Goal: Task Accomplishment & Management: Complete application form

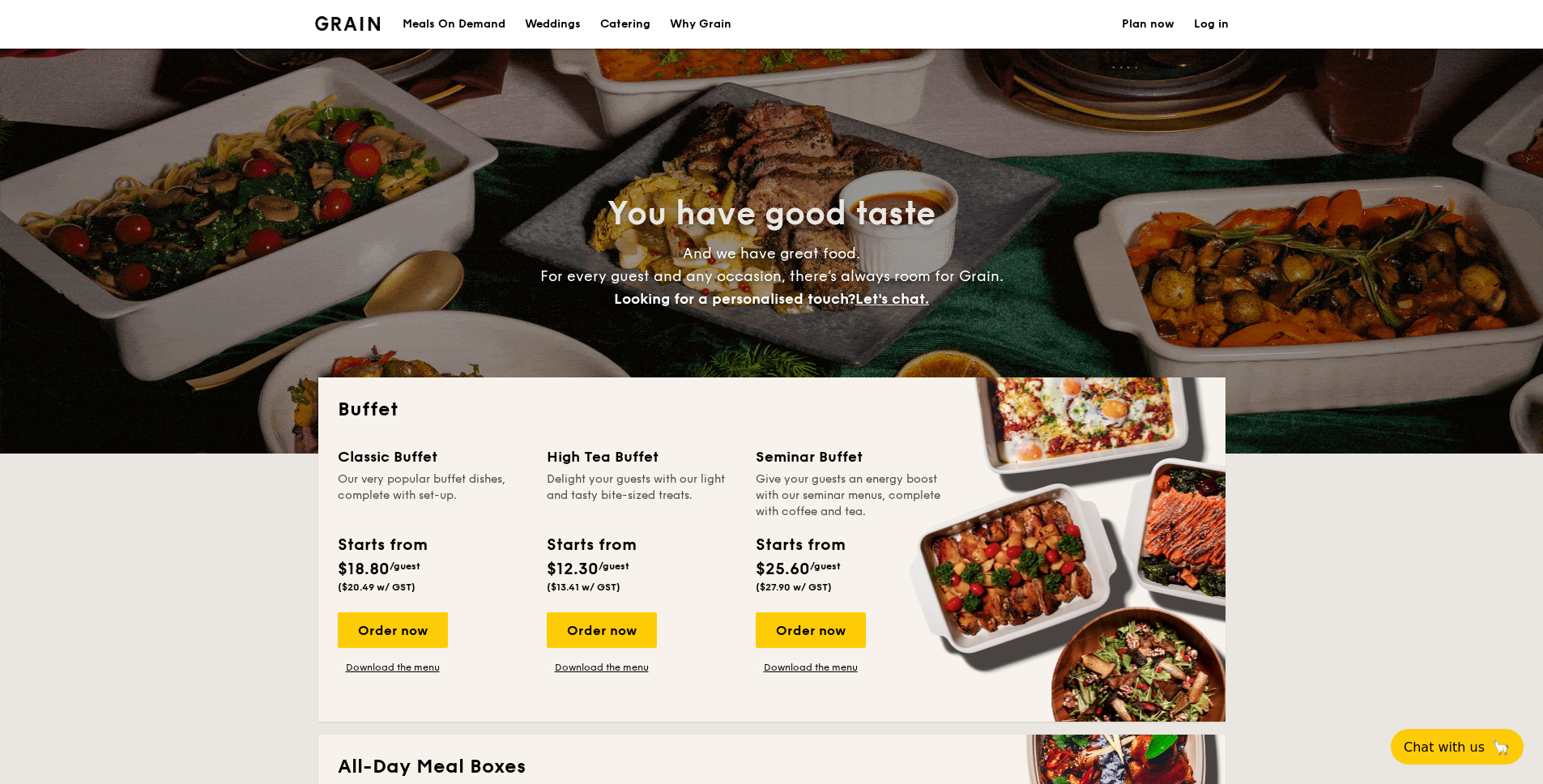
select select
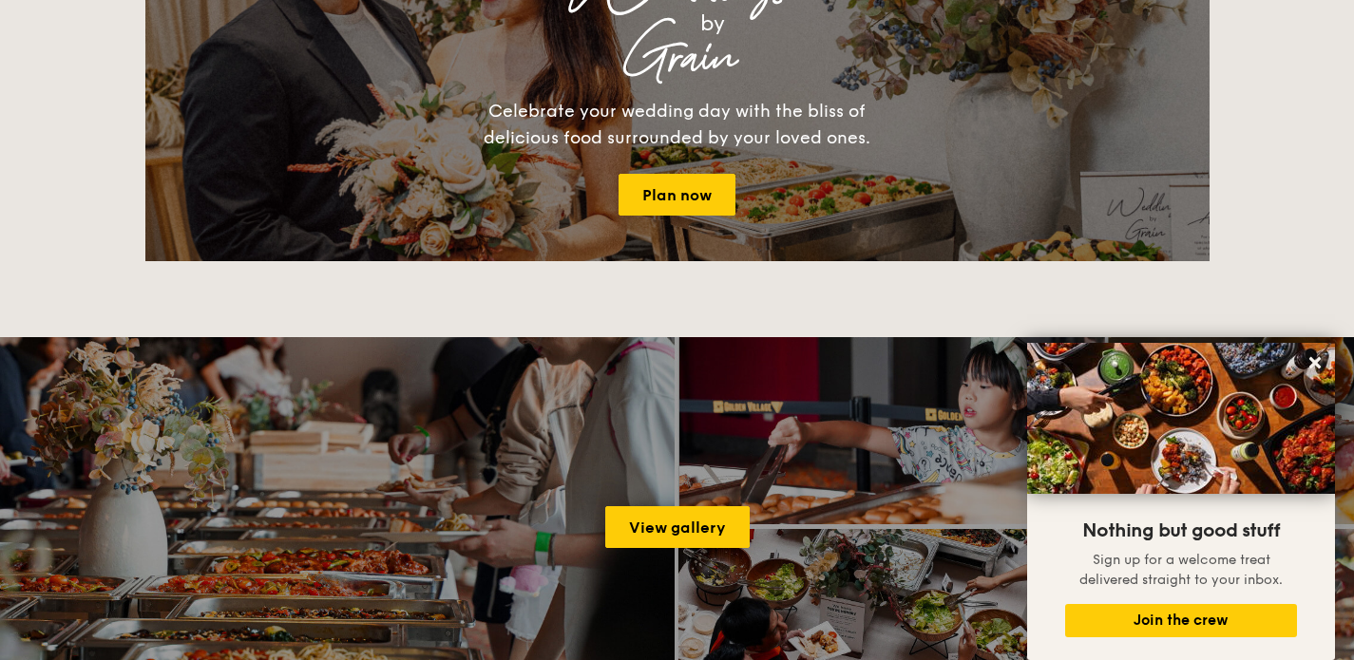
scroll to position [1626, 0]
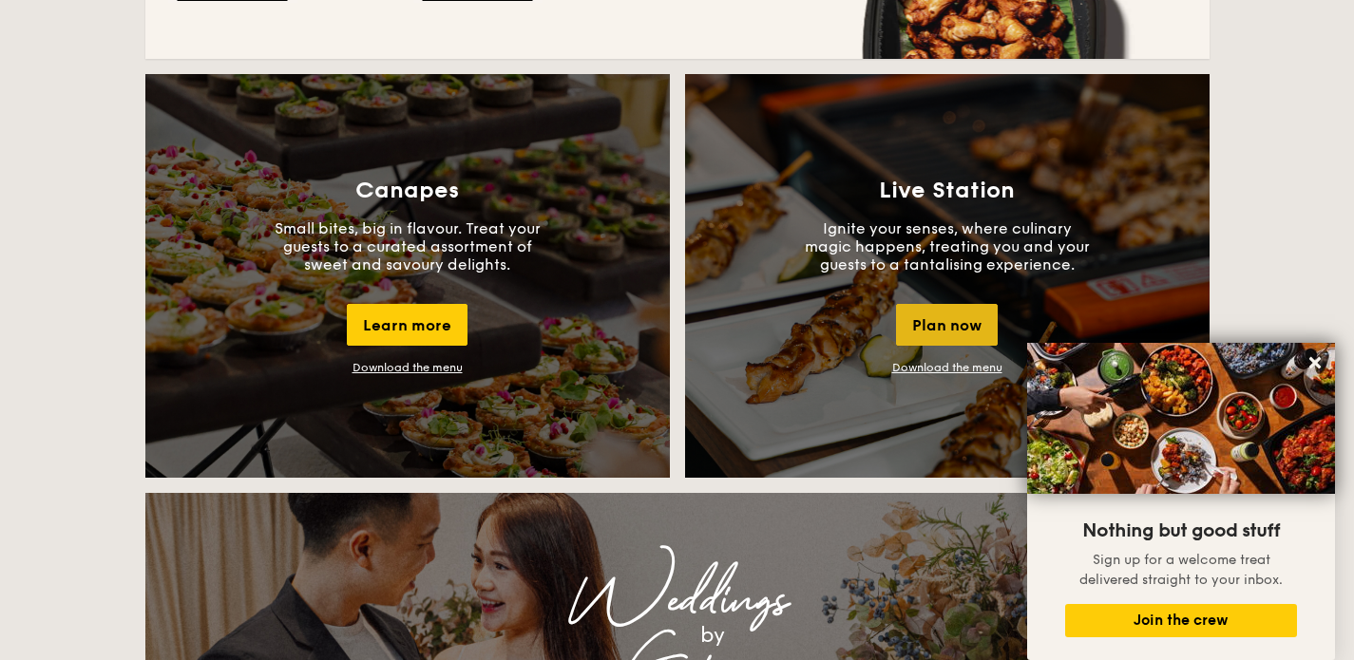
click at [913, 325] on div "Plan now" at bounding box center [947, 325] width 102 height 42
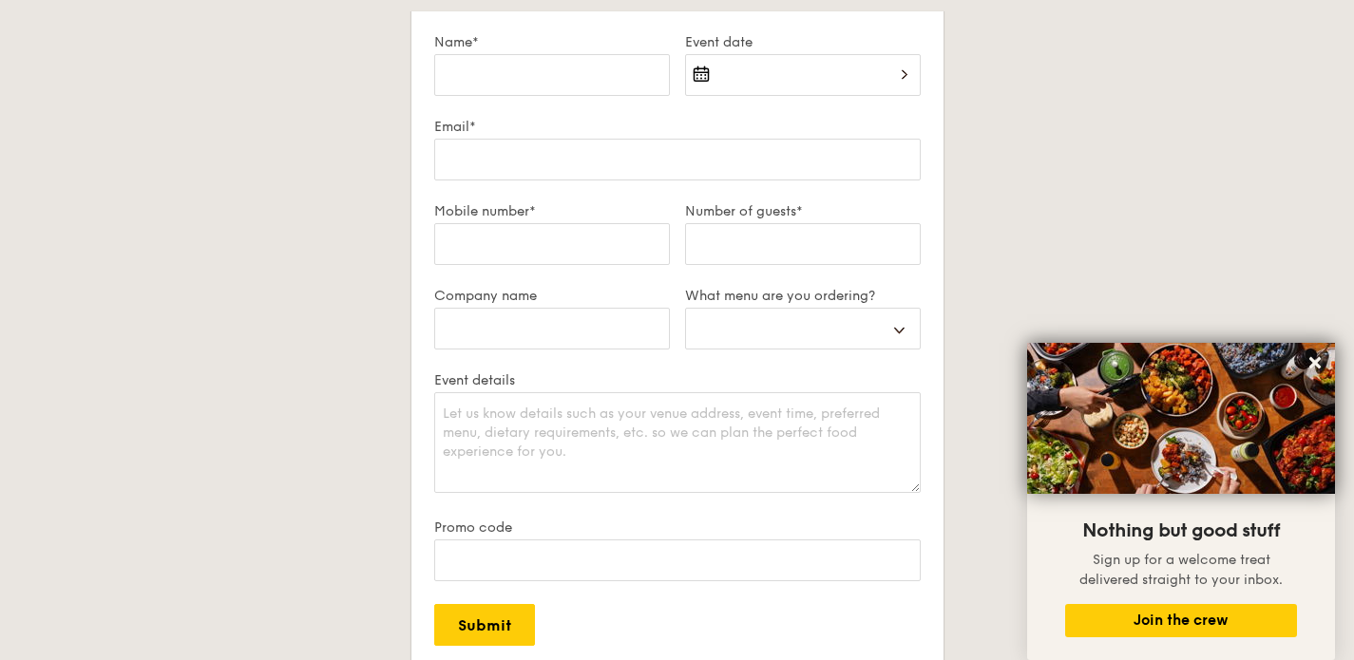
scroll to position [3347, 0]
click at [899, 314] on select "Buffet Mini Buffet High Tea Canapés Meal Boxes Wedding" at bounding box center [803, 329] width 236 height 42
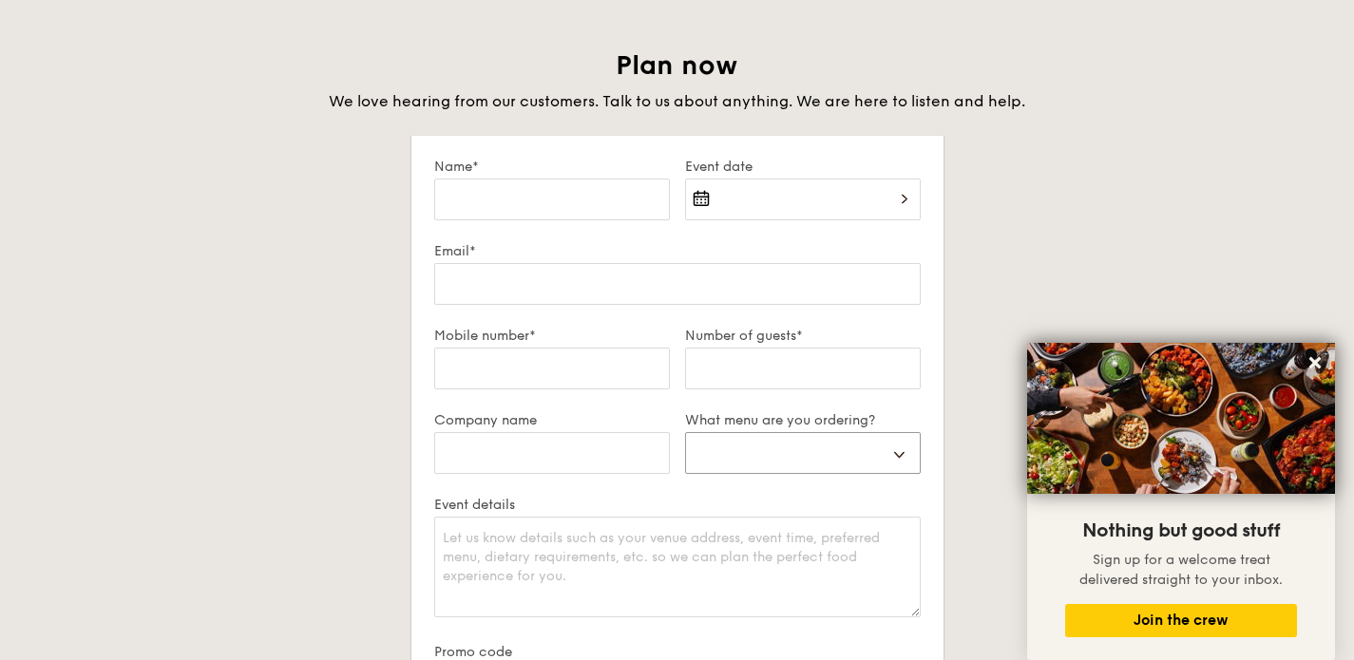
scroll to position [3222, 0]
click at [498, 202] on input "Name*" at bounding box center [552, 201] width 236 height 42
type input "[PERSON_NAME]"
type input "SP Group"
select select
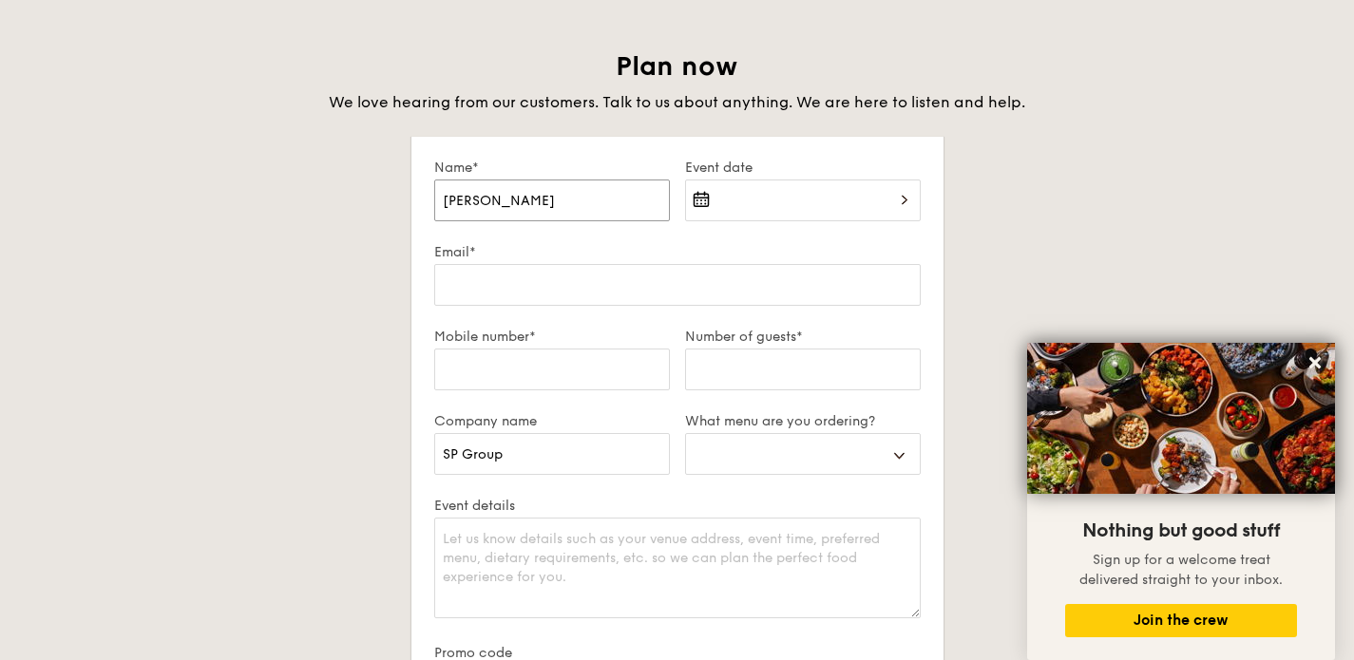
click at [584, 203] on input "[PERSON_NAME]" at bounding box center [552, 201] width 236 height 42
type input "[PERSON_NAME]"
select select
type input "[PERSON_NAME]"
select select
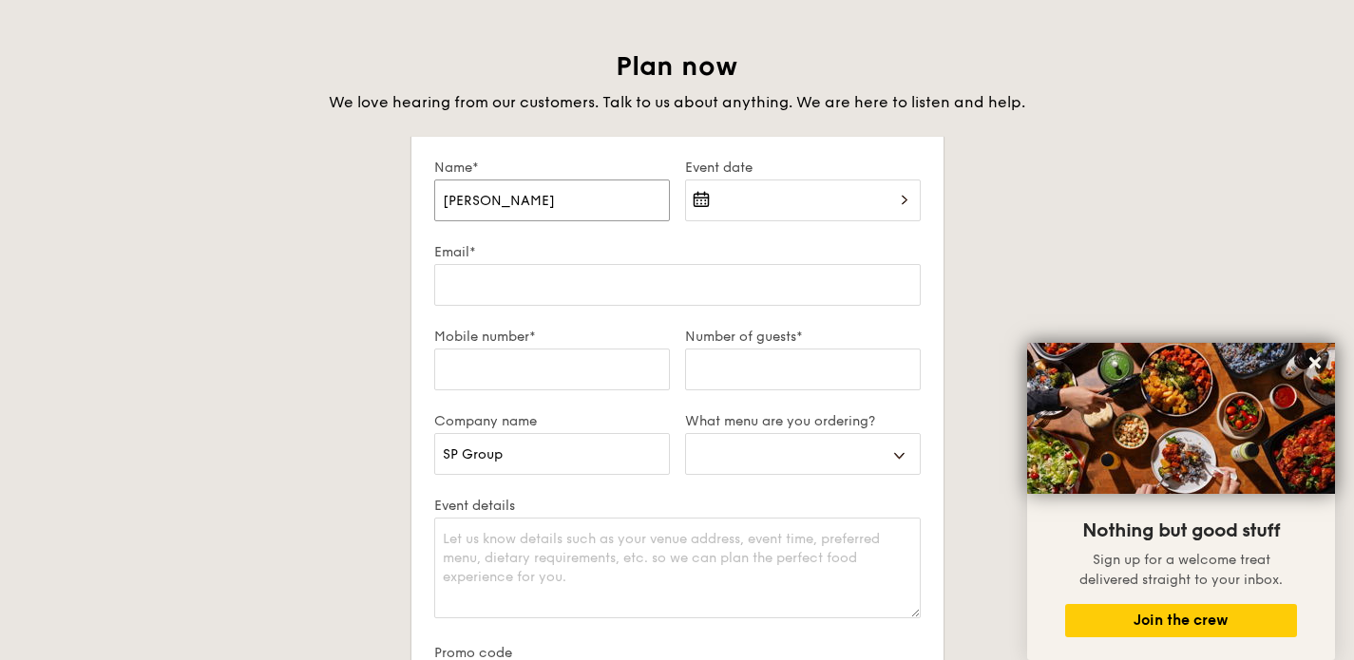
type input "[PERSON_NAME]"
select select
type input "[PERSON_NAME]"
select select
type input "[PERSON_NAME]"
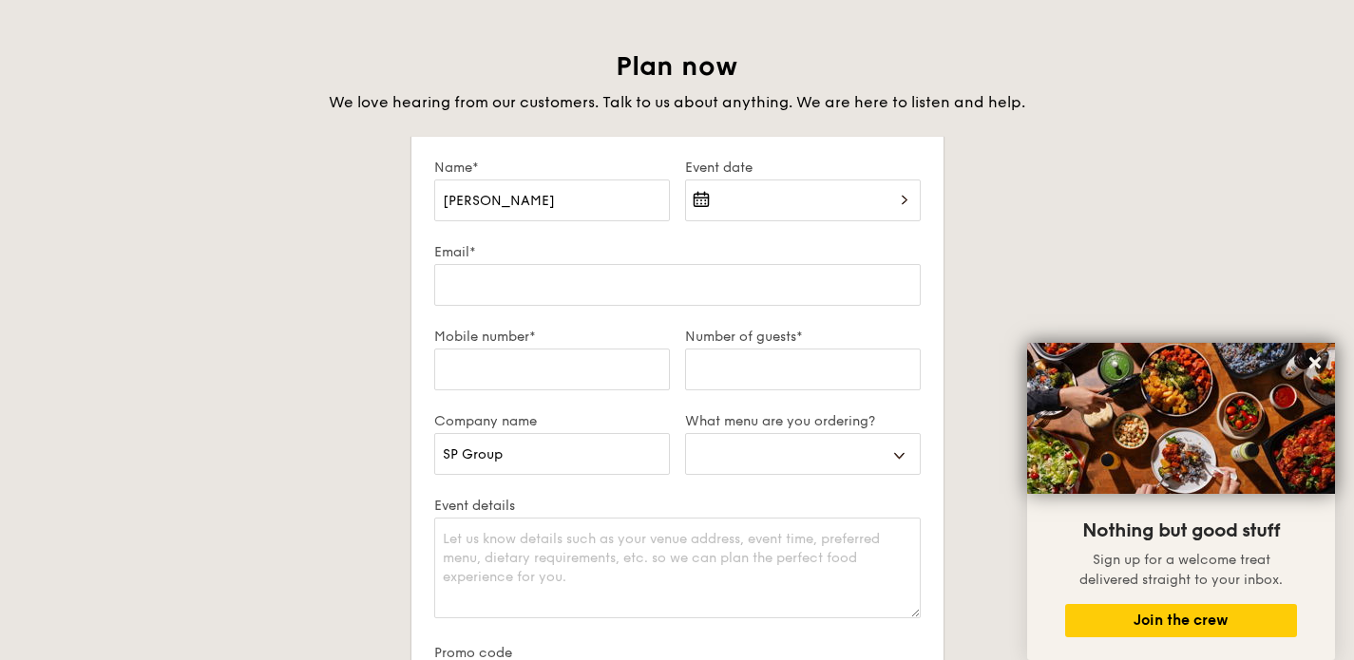
click at [910, 203] on div at bounding box center [803, 212] width 236 height 65
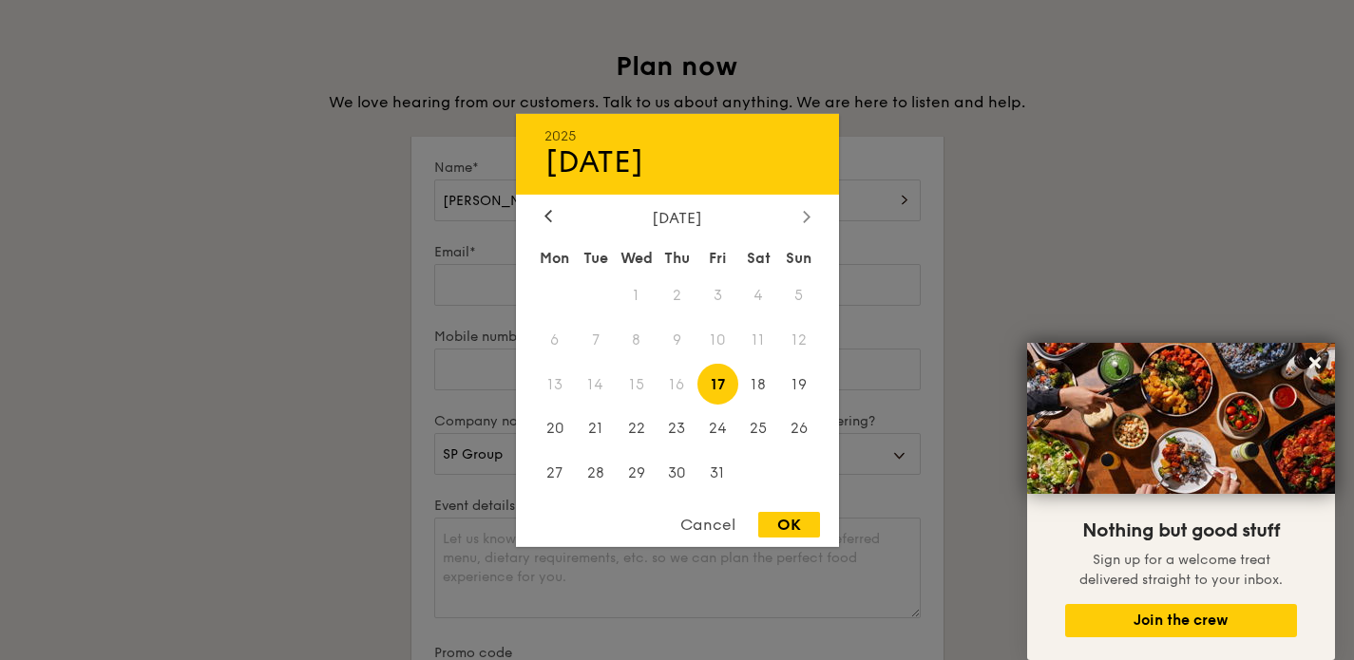
click at [813, 212] on div at bounding box center [806, 217] width 17 height 18
click at [719, 381] on span "14" at bounding box center [718, 384] width 41 height 41
click at [792, 526] on div "OK" at bounding box center [789, 525] width 62 height 26
type input "[DATE]"
select select
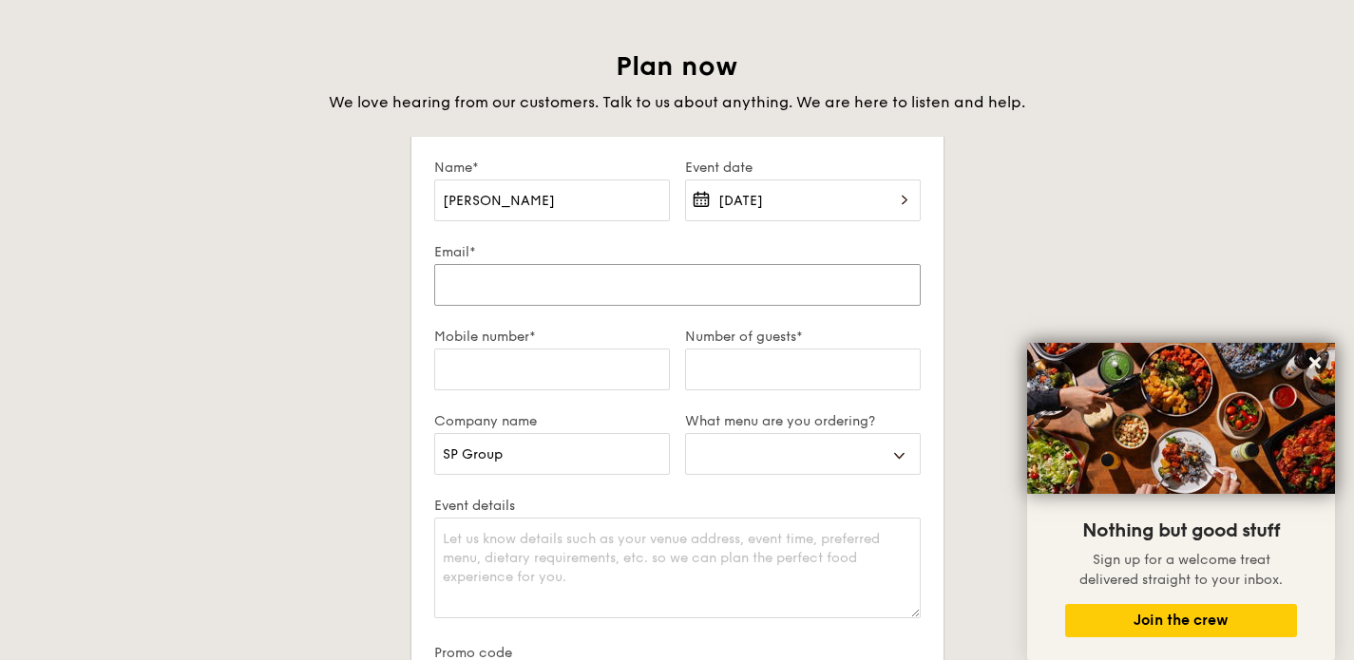
click at [577, 287] on input "Email*" at bounding box center [677, 285] width 487 height 42
type input "[EMAIL_ADDRESS][DOMAIN_NAME]"
select select
click at [532, 370] on input "Mobile number*" at bounding box center [552, 370] width 236 height 42
type input "91886882"
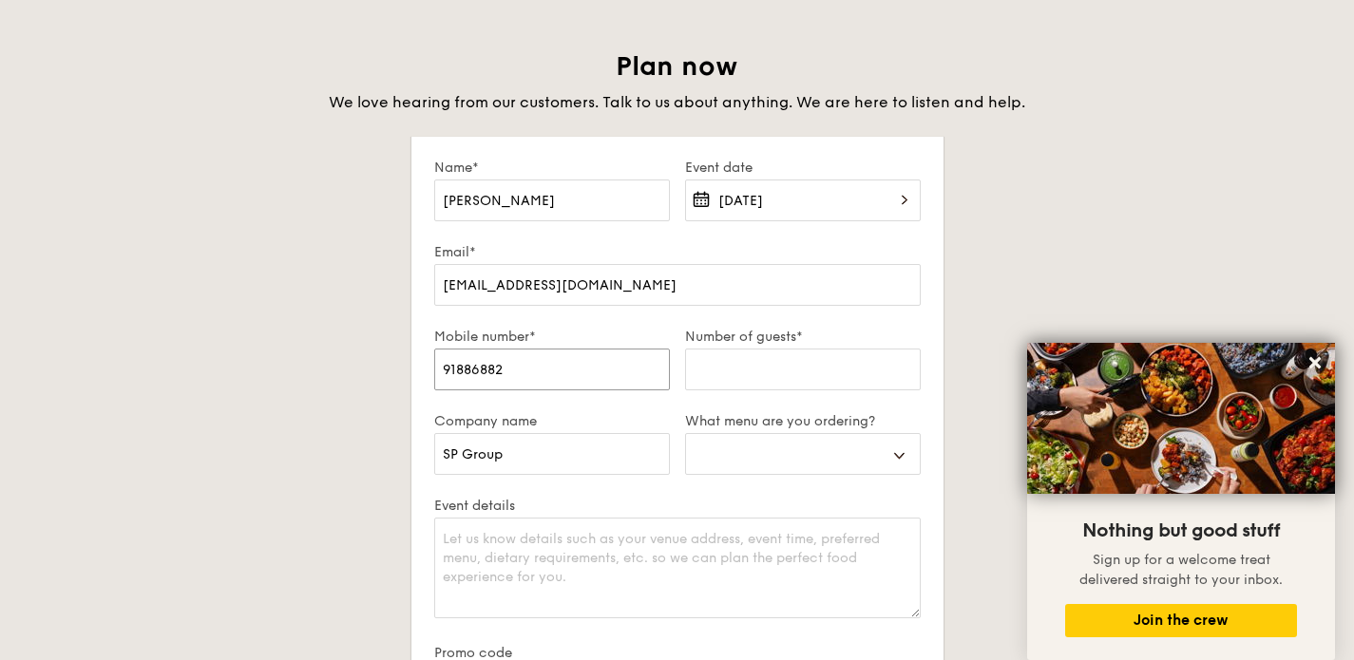
select select
click at [771, 368] on input "Number of guests*" at bounding box center [803, 370] width 236 height 42
type input "1"
select select
type input "12"
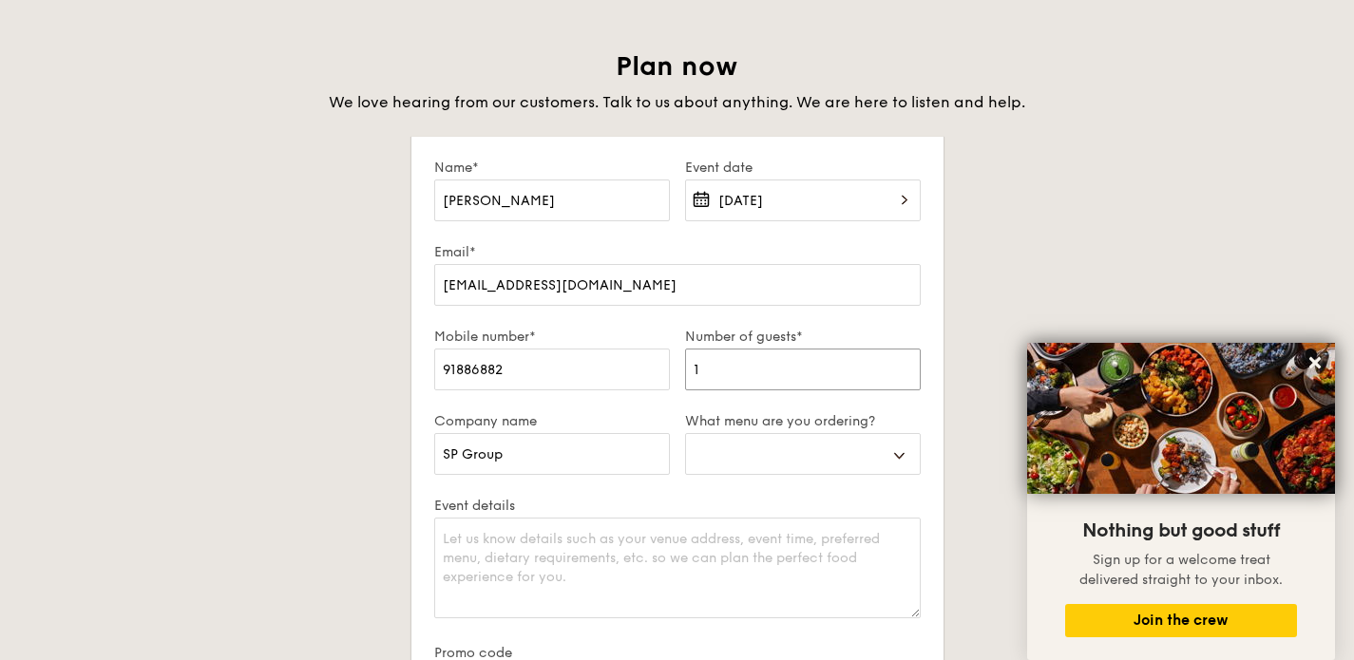
select select
type input "120"
select select
type input "120"
click at [887, 452] on select "Buffet Mini Buffet High Tea Canapés Meal Boxes Wedding" at bounding box center [803, 454] width 236 height 42
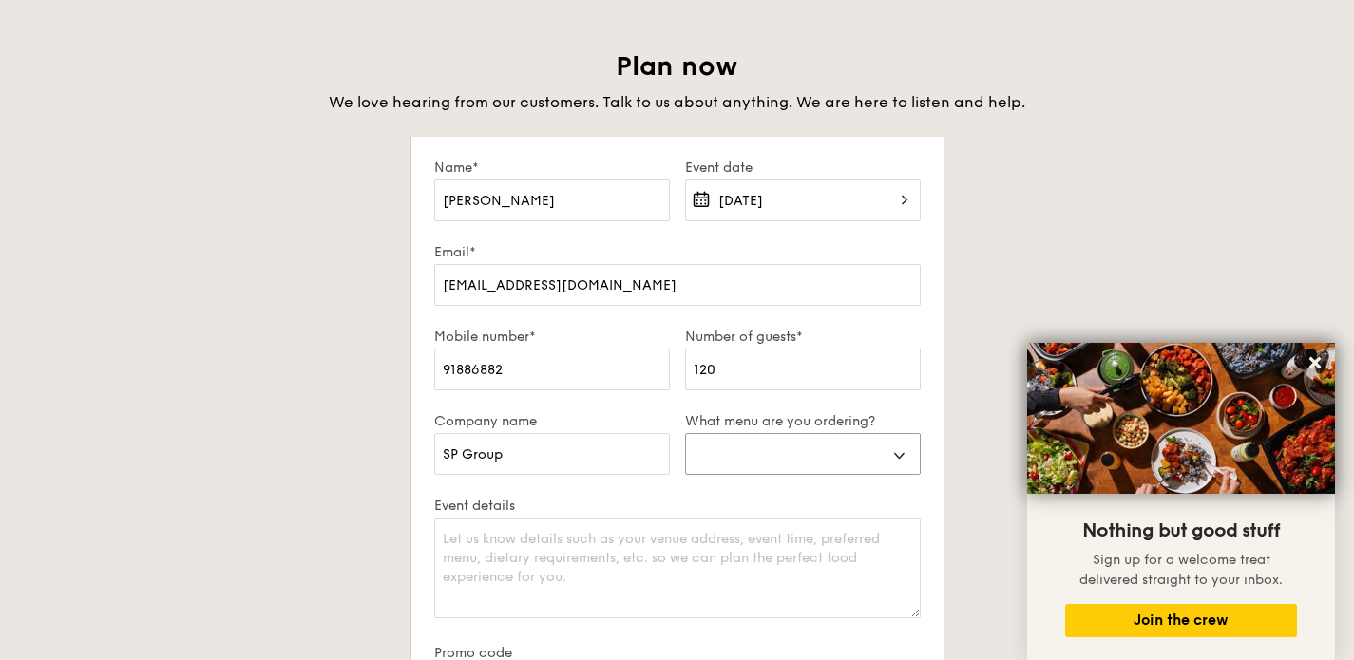
select select "buffet"
click at [685, 433] on select "Buffet Mini Buffet High Tea Canapés Meal Boxes Wedding" at bounding box center [803, 454] width 236 height 42
click at [980, 337] on div "Plan now We love hearing from our customers. Talk to us about anything. We are …" at bounding box center [677, 490] width 1064 height 882
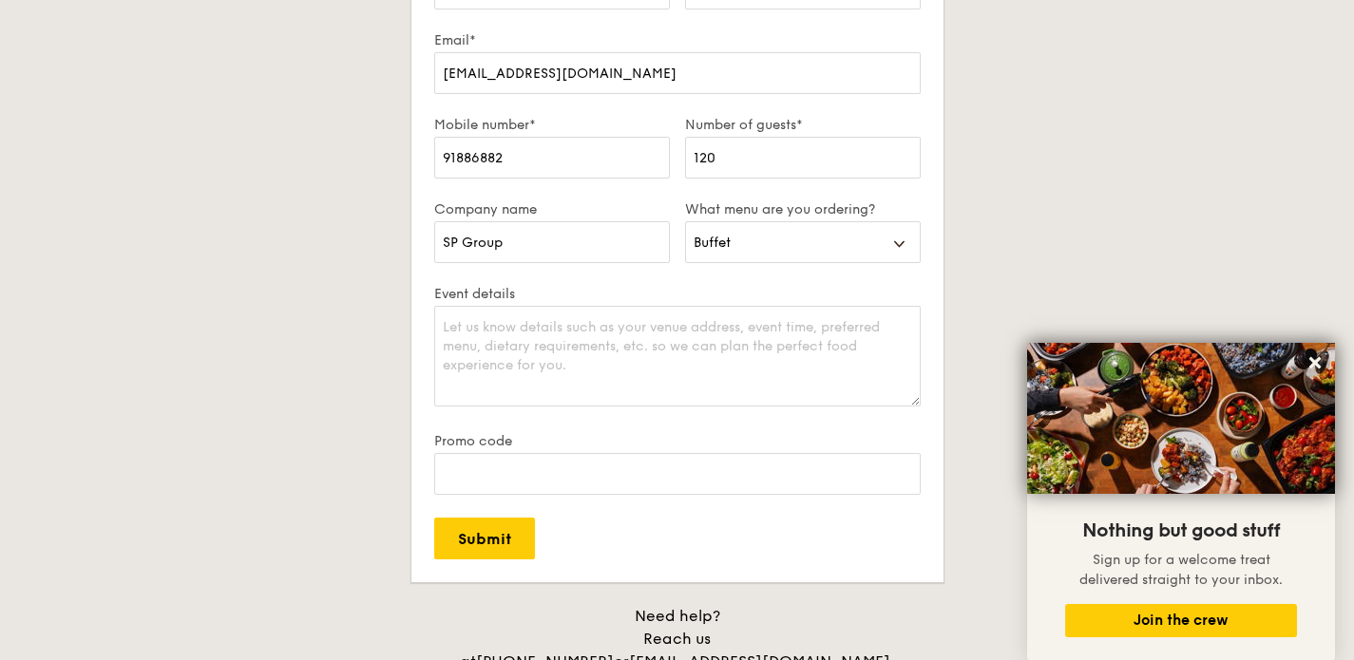
scroll to position [3435, 0]
click at [617, 334] on textarea "Event details" at bounding box center [677, 355] width 487 height 101
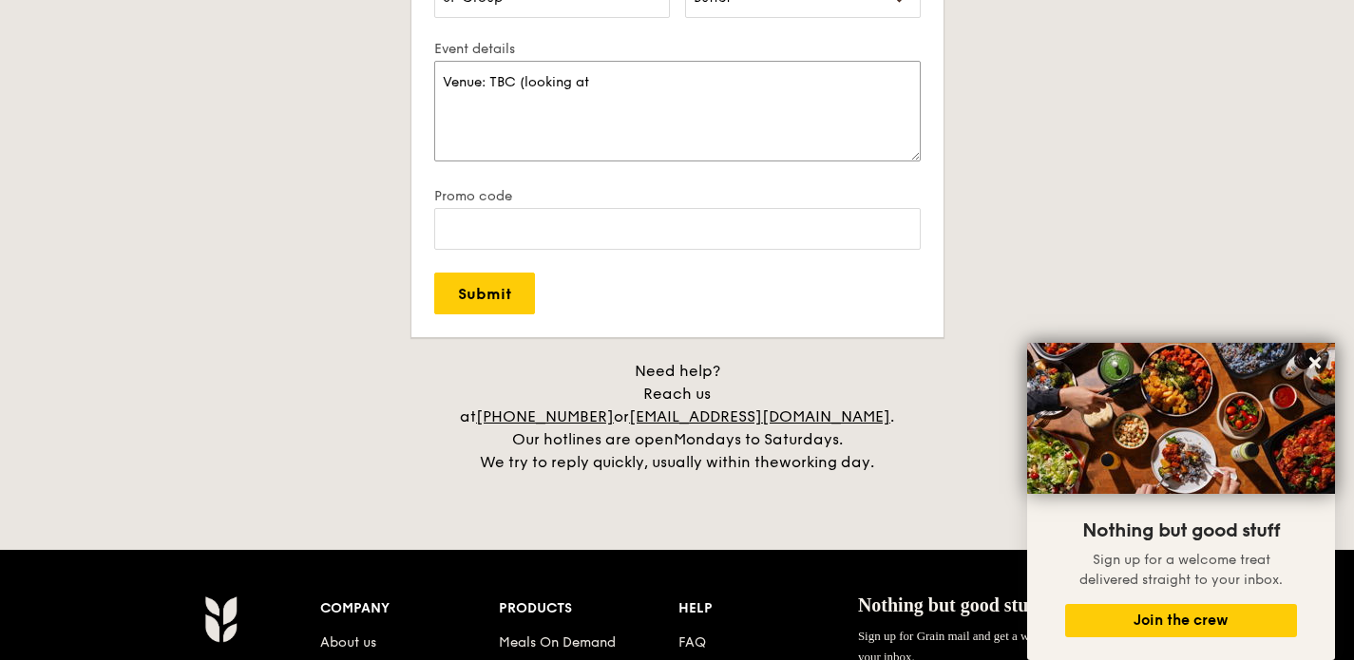
scroll to position [3366, 0]
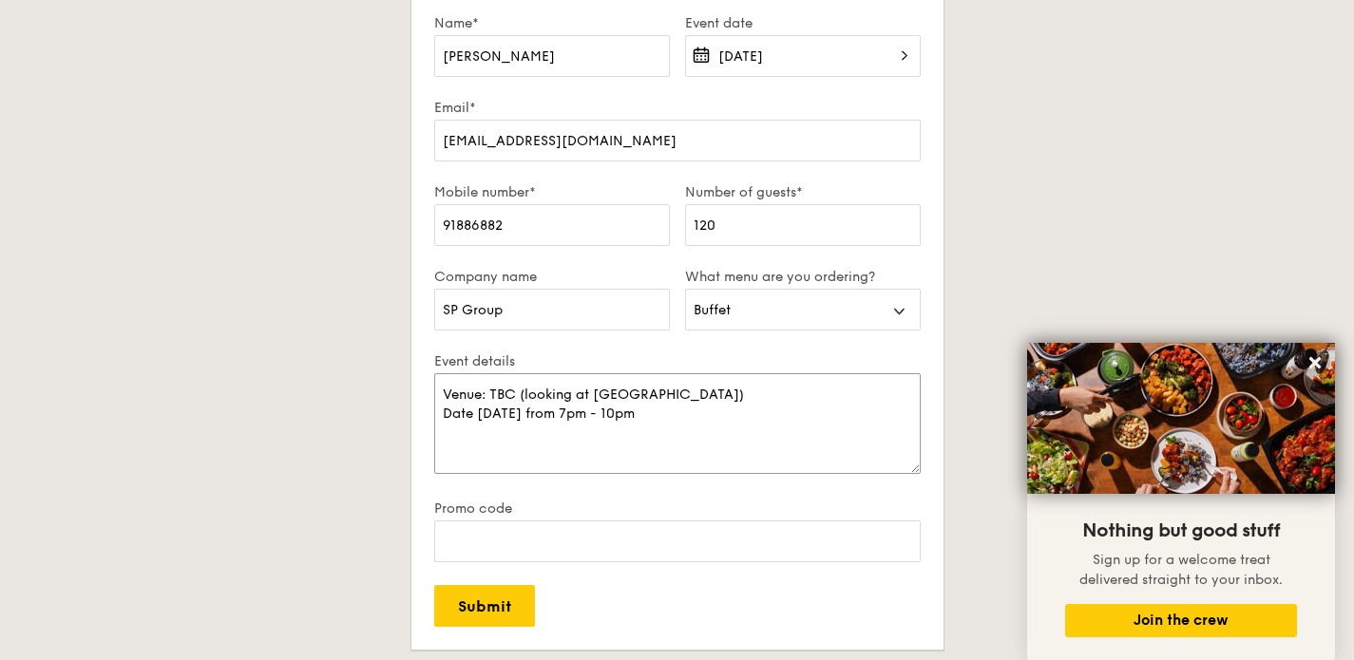
click at [564, 415] on textarea "Venue: TBC (looking at [GEOGRAPHIC_DATA]) Date [DATE] from 7pm - 10pm" at bounding box center [677, 423] width 487 height 101
click at [677, 421] on textarea "Venue: TBC (looking at PICO) Date [DATE] from 6.30pm - 10pm" at bounding box center [677, 423] width 487 height 101
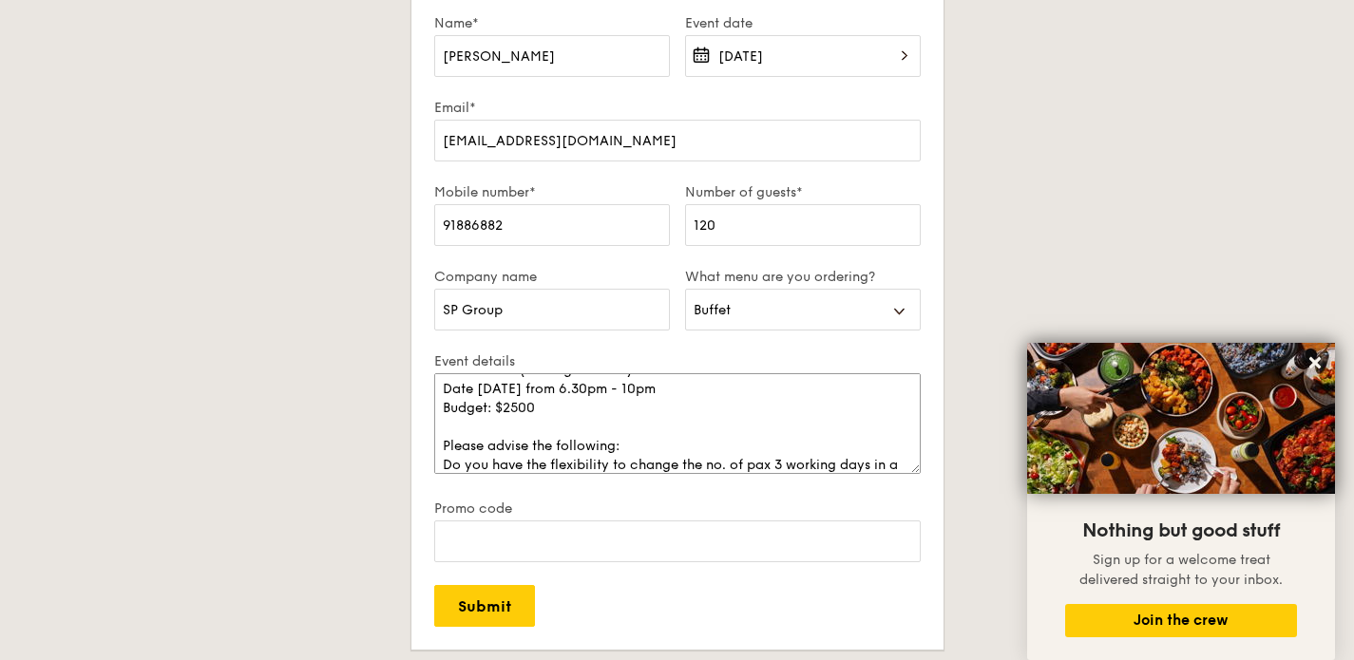
scroll to position [44, 0]
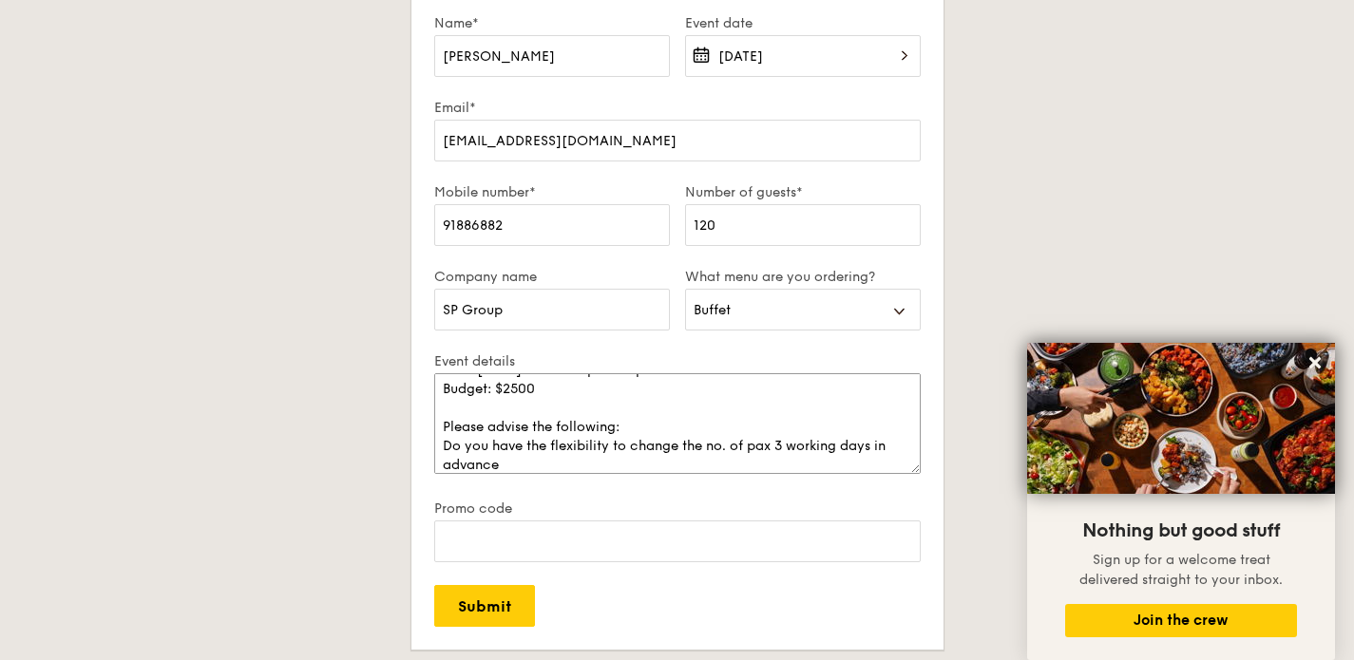
click at [776, 442] on textarea "Venue: TBC (looking at PICO) Date [DATE] from 6.30pm - 10pm Budget: $2500 Pleas…" at bounding box center [677, 423] width 487 height 101
click at [578, 469] on textarea "Venue: TBC (looking at PICO) Date [DATE] from 6.30pm - 10pm Budget: $2500 Pleas…" at bounding box center [677, 423] width 487 height 101
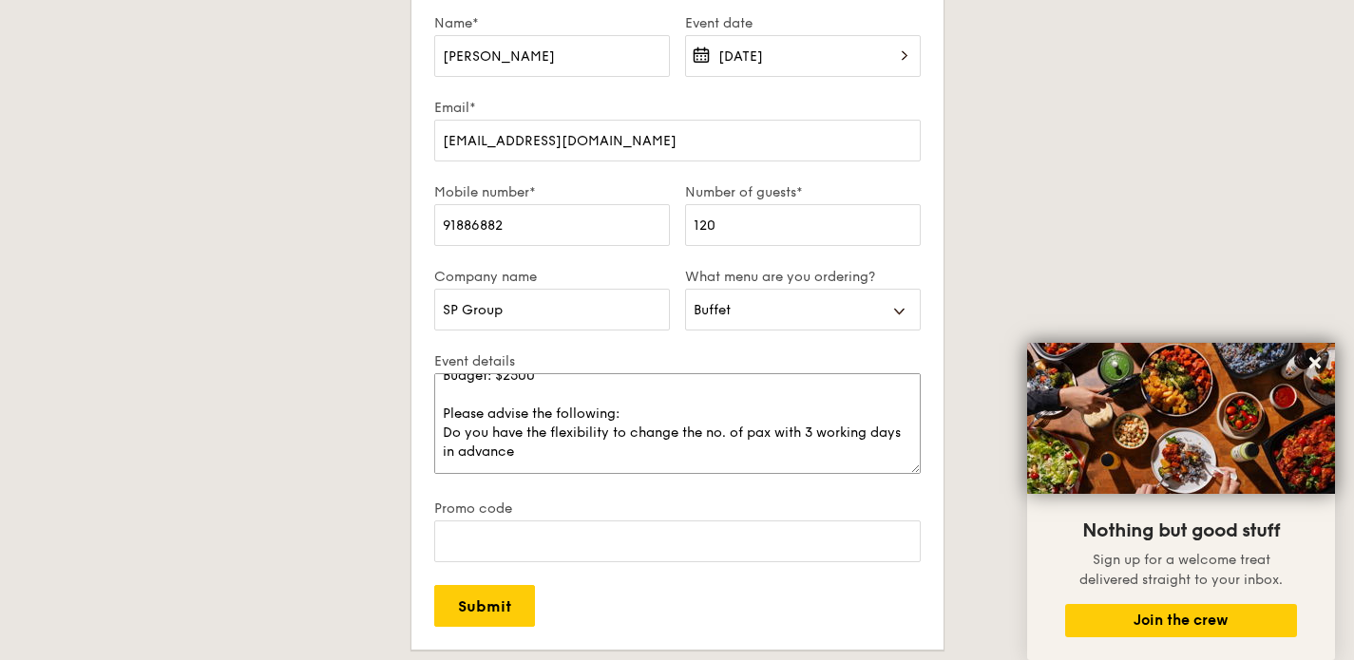
drag, startPoint x: 582, startPoint y: 469, endPoint x: 481, endPoint y: 455, distance: 101.6
click at [481, 455] on textarea "Venue: TBC (looking at PICO) Date [DATE] from 6.30pm - 10pm Budget: $2500 Pleas…" at bounding box center [677, 423] width 487 height 101
click at [441, 420] on textarea "Venue: TBC (looking at PICO) Date [DATE] from 6.30pm - 10pm Budget: $2500 Pleas…" at bounding box center [677, 423] width 487 height 101
click at [618, 456] on textarea "Venue: TBC (looking at PICO) Date [DATE] from 6.30pm - 10pm Budget: $2500 Pleas…" at bounding box center [677, 423] width 487 height 101
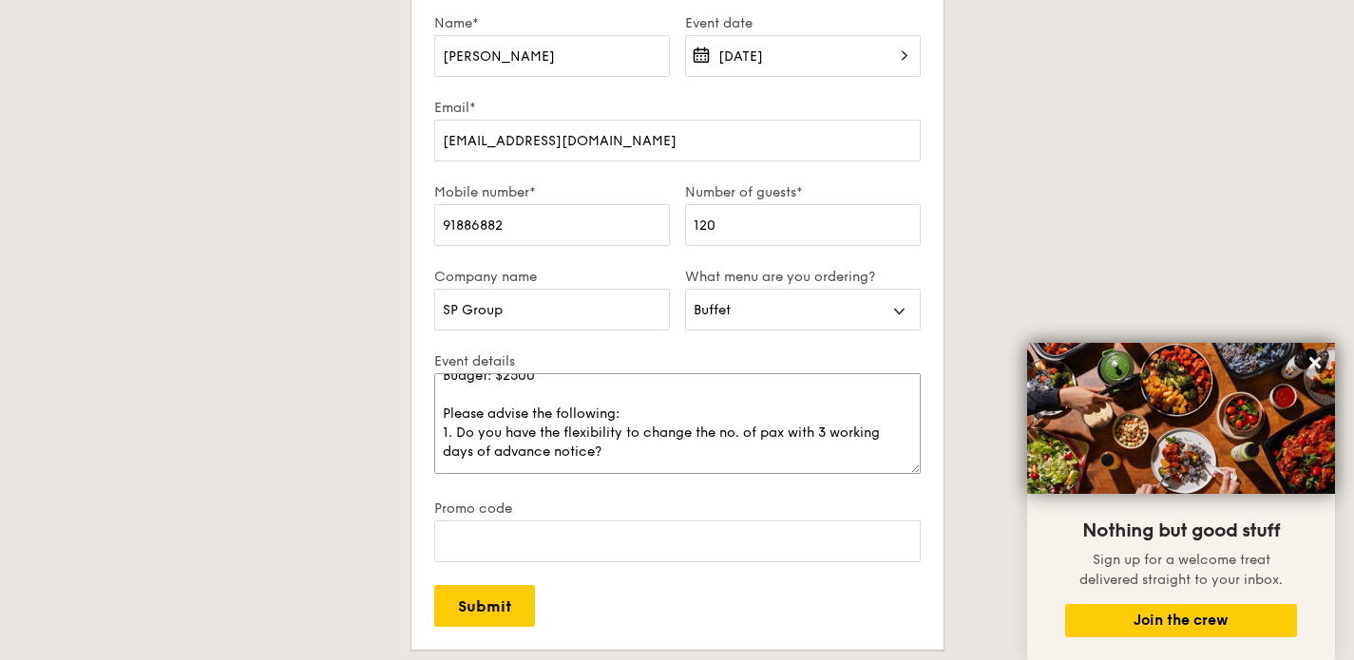
click at [629, 446] on textarea "Venue: TBC (looking at PICO) Date [DATE] from 6.30pm - 10pm Budget: $2500 Pleas…" at bounding box center [677, 423] width 487 height 101
click at [789, 430] on textarea "Venue: TBC (looking at PICO) Date [DATE] from 6.30pm - 10pm Budget: $2500 Pleas…" at bounding box center [677, 423] width 487 height 101
click at [482, 437] on textarea "Venue: TBC (looking at PICO) Date [DATE] from 6.30pm - 10pm Budget: $2500 Pleas…" at bounding box center [677, 423] width 487 height 101
click at [718, 449] on textarea "Venue: TBC (looking at PICO) Date [DATE] from 6.30pm - 10pm Budget: $2500 Pleas…" at bounding box center [677, 423] width 487 height 101
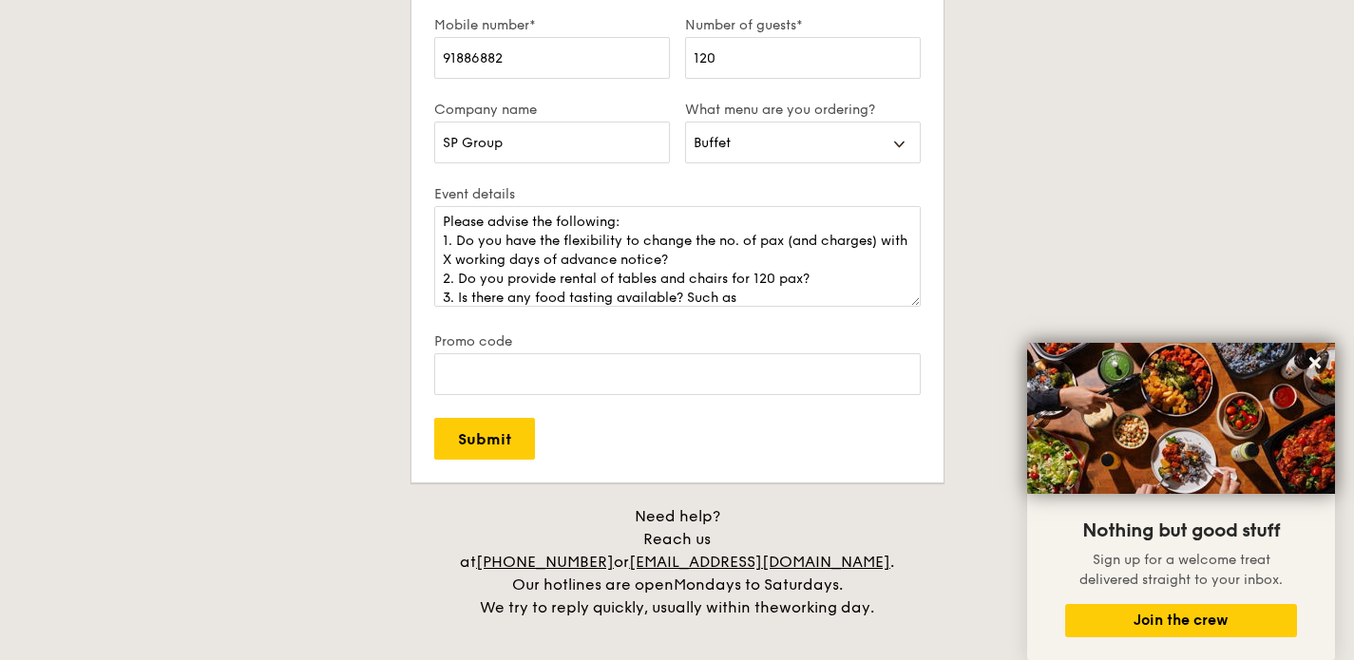
scroll to position [3499, 0]
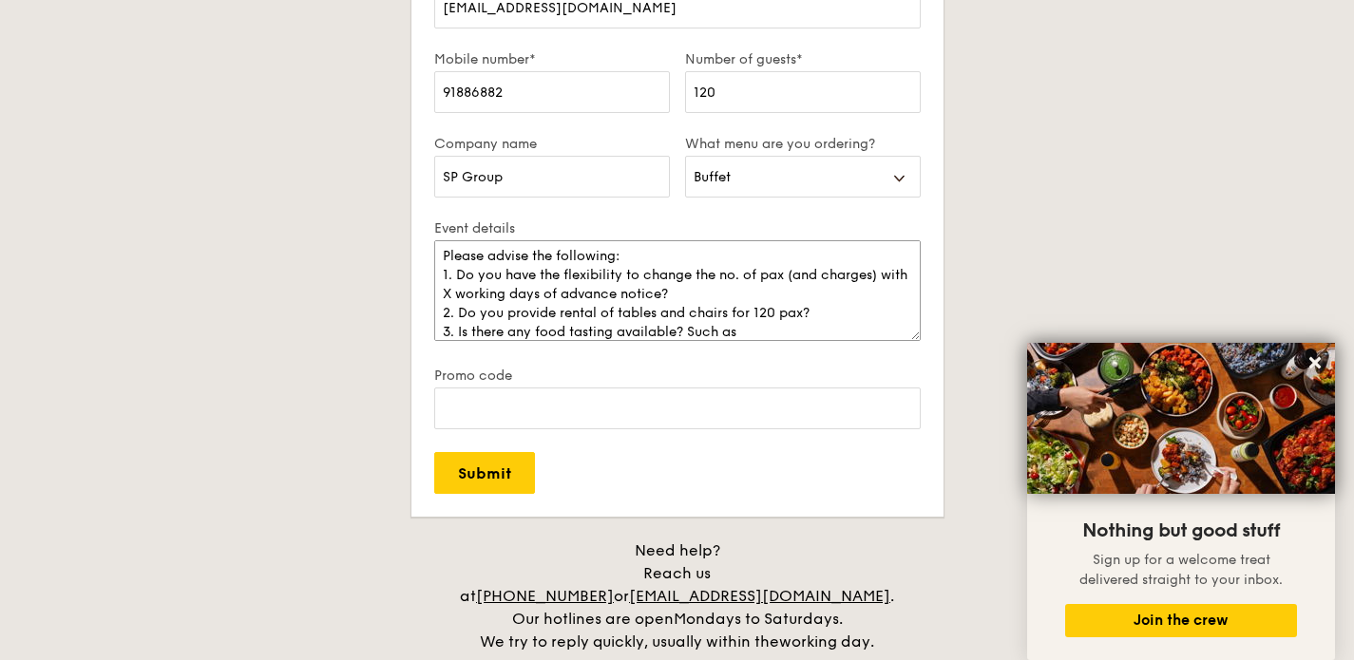
click at [757, 334] on textarea "Venue: TBC (looking at PICO) Date [DATE] from 6.30pm - 10pm Budget: $2500 Pleas…" at bounding box center [677, 290] width 487 height 101
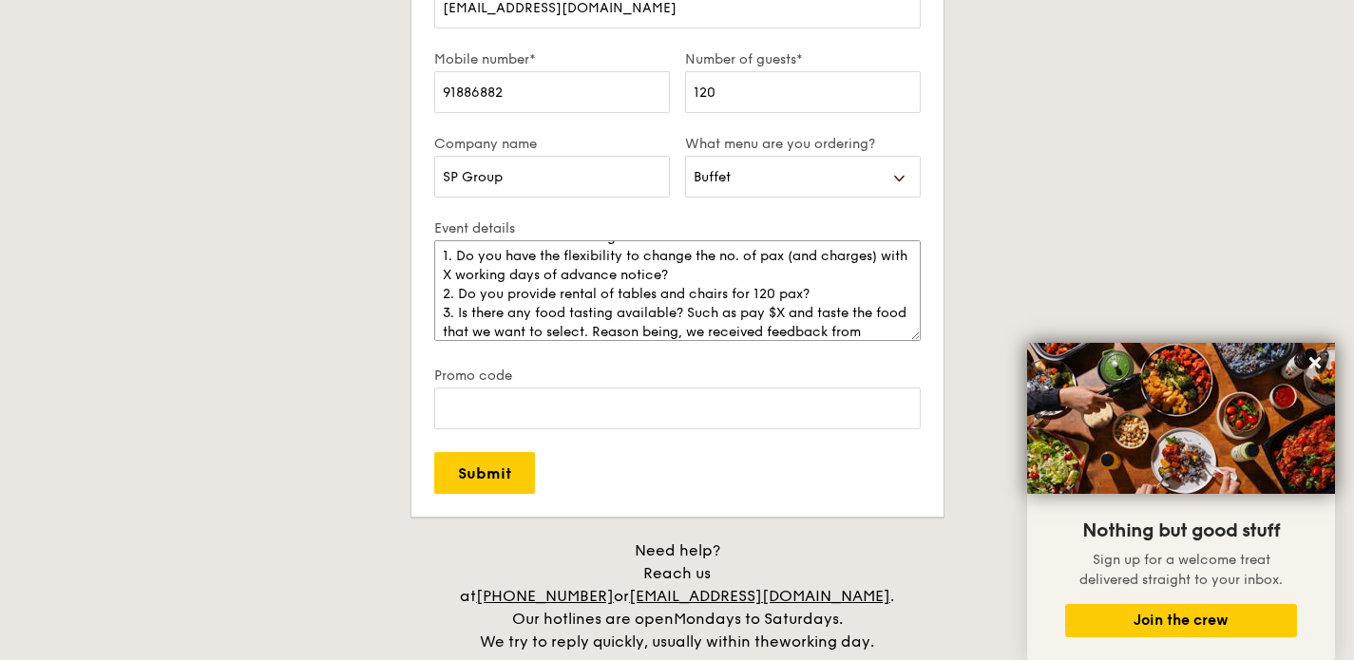
scroll to position [120, 0]
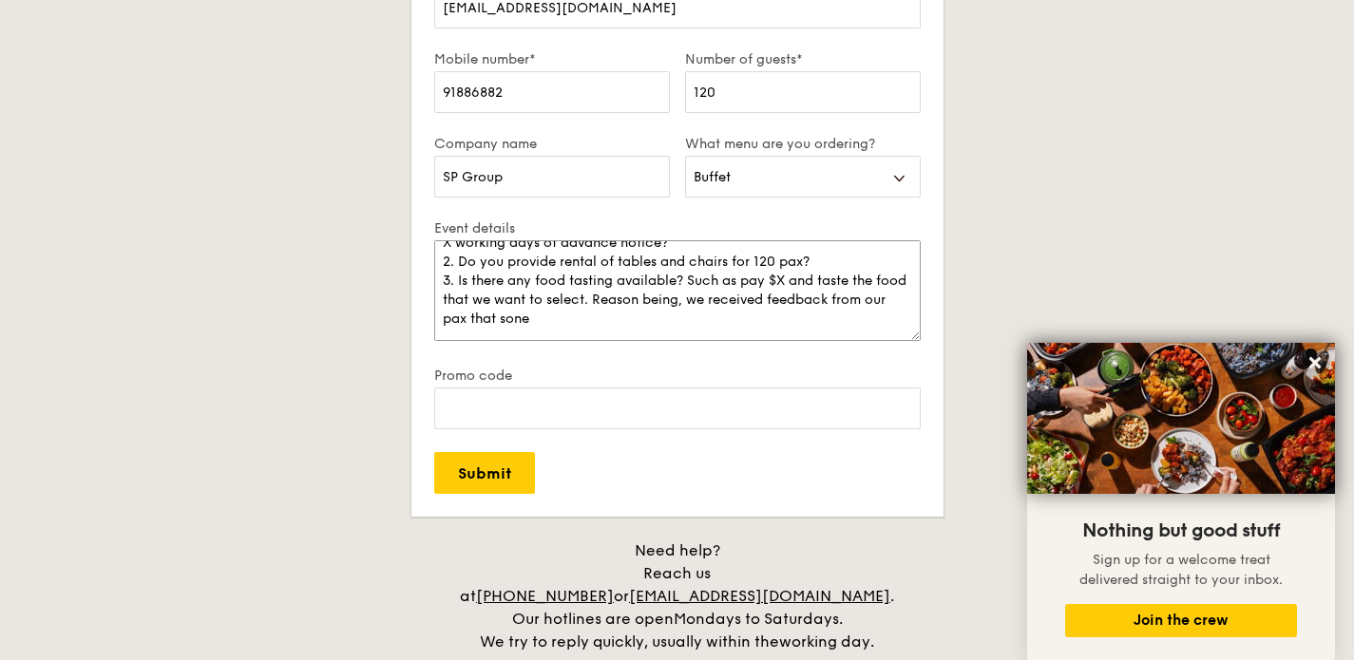
drag, startPoint x: 627, startPoint y: 307, endPoint x: 745, endPoint y: 373, distance: 135.3
click at [745, 373] on form "Name* [PERSON_NAME] Event date [DATE] Email* [EMAIL_ADDRESS][DOMAIN_NAME] Mobil…" at bounding box center [678, 188] width 532 height 658
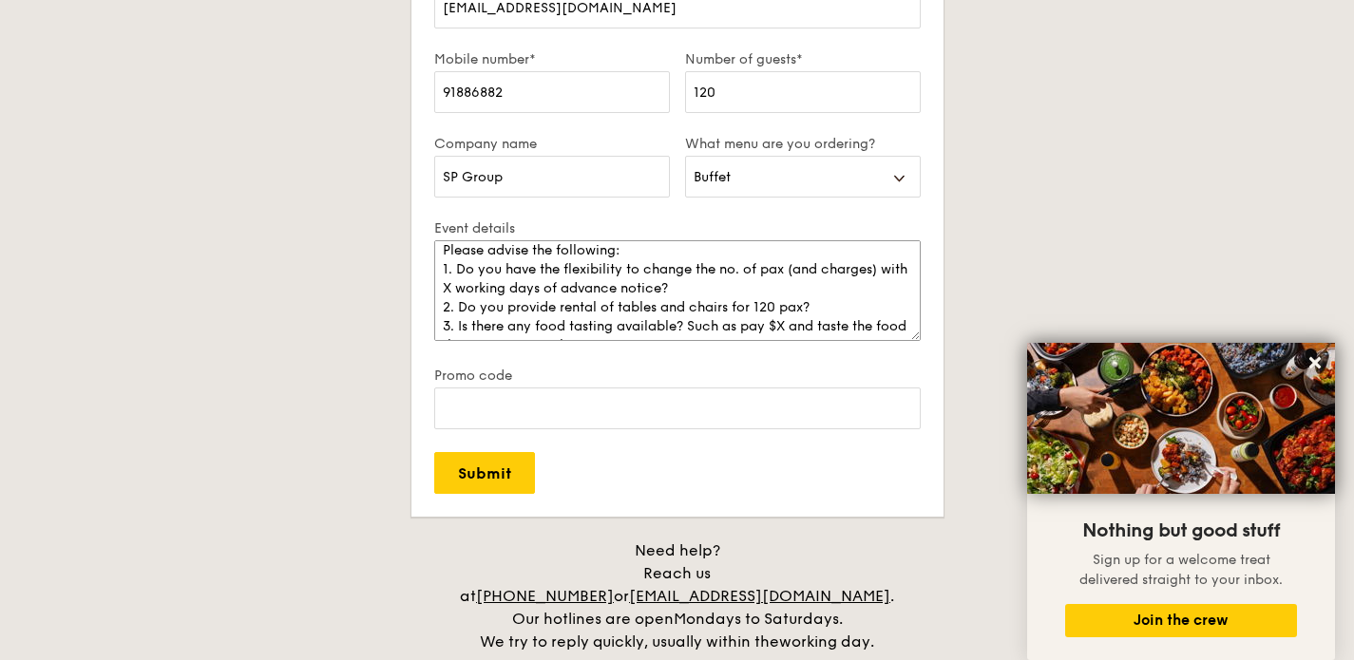
scroll to position [86, 0]
drag, startPoint x: 465, startPoint y: 288, endPoint x: 483, endPoint y: 287, distance: 18.1
click at [466, 288] on textarea "Venue: TBC (looking at PICO) Date [DATE] from 6.30pm - 10pm Budget: $2500 Pleas…" at bounding box center [677, 290] width 487 height 101
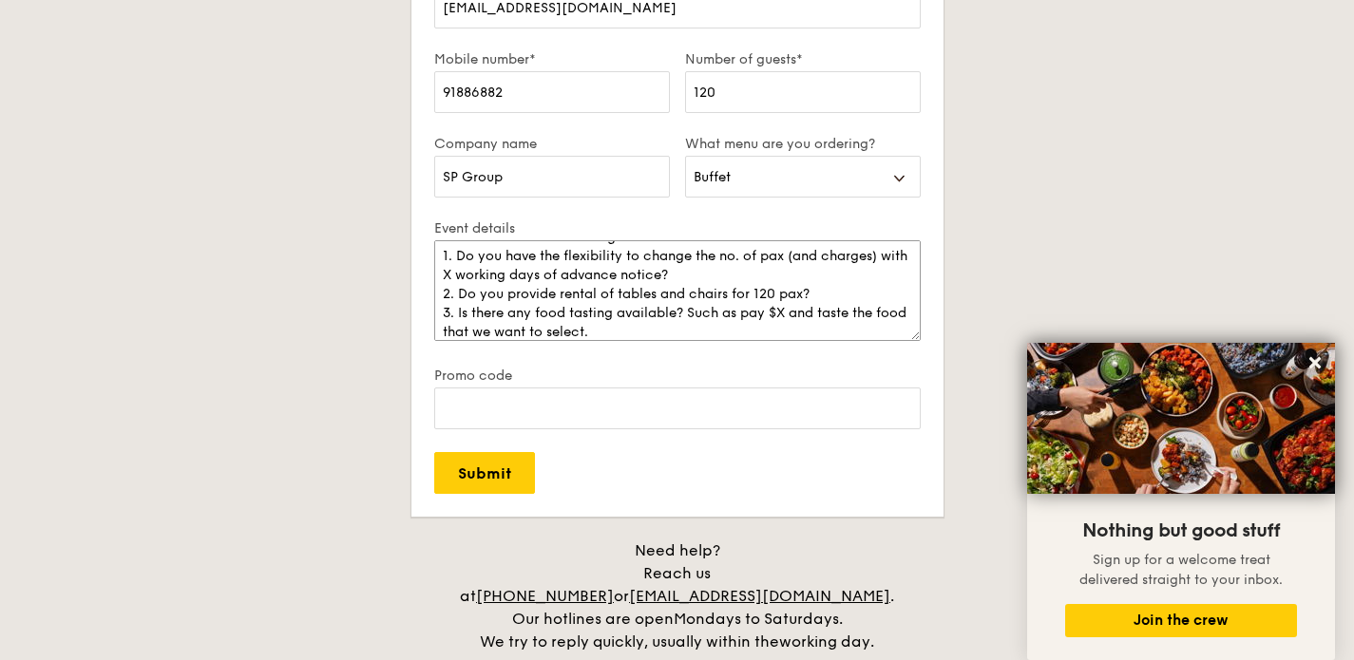
click at [762, 277] on textarea "Venue: TBC (looking at PICO) Date [DATE] from 6.30pm - 10pm Budget: $2500 Pleas…" at bounding box center [677, 290] width 487 height 101
click at [467, 278] on textarea "Venue: TBC (looking at PICO) Date [DATE] from 6.30pm - 10pm Budget: $2500 Pleas…" at bounding box center [677, 290] width 487 height 101
click at [648, 362] on div "Event details Venue: TBC (looking at PICO) Date [DATE] from 6.30pm - 10pm Budge…" at bounding box center [677, 293] width 487 height 147
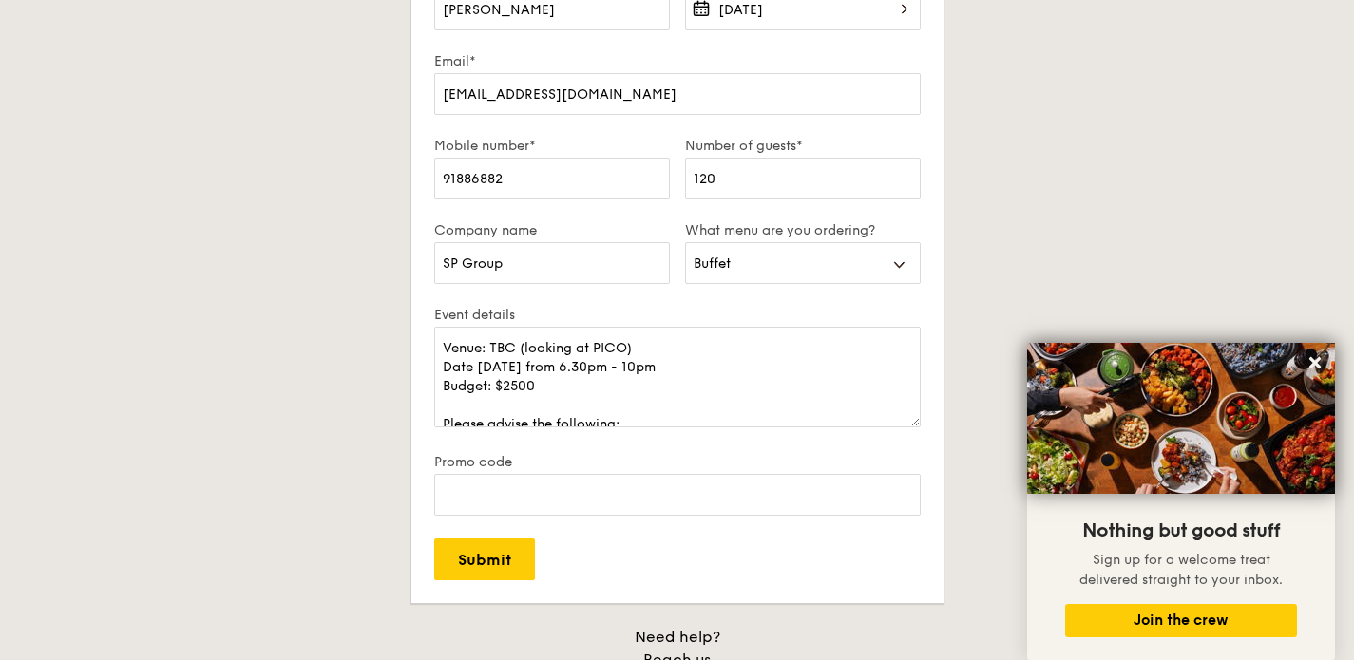
scroll to position [3402, 0]
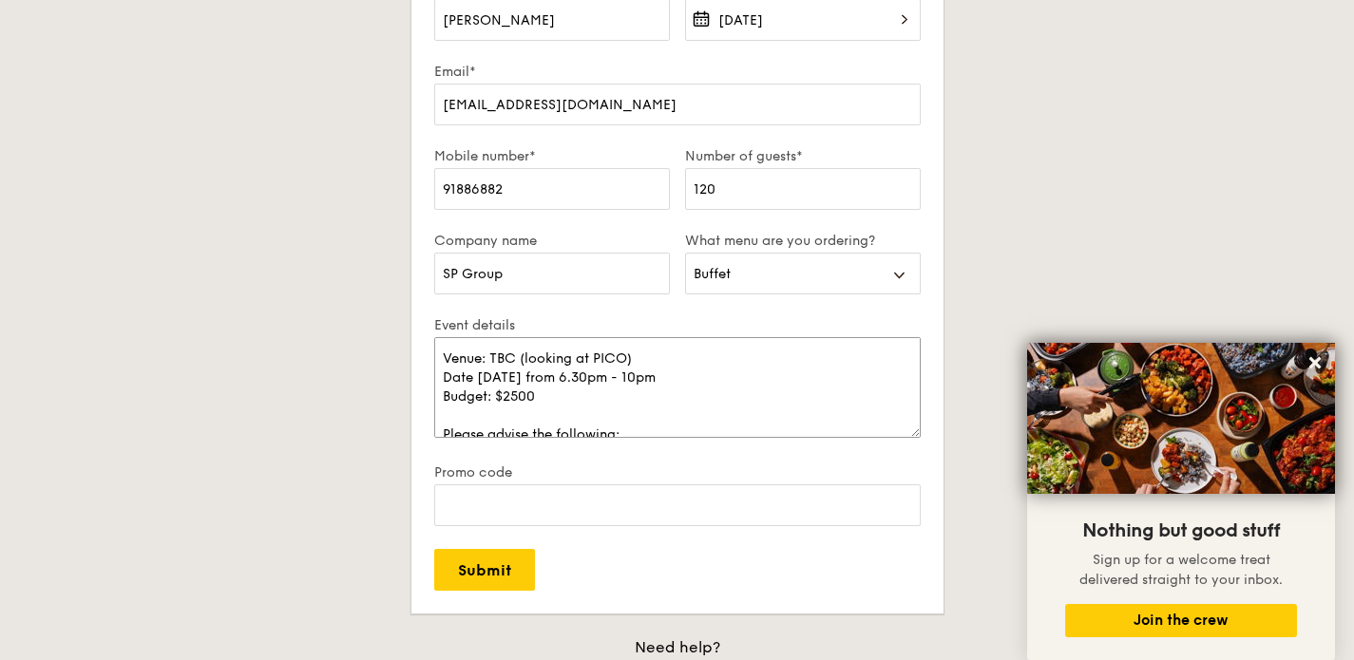
click at [565, 398] on textarea "Venue: TBC (looking at PICO) Date [DATE] from 6.30pm - 10pm Budget: $2500 Pleas…" at bounding box center [677, 387] width 487 height 101
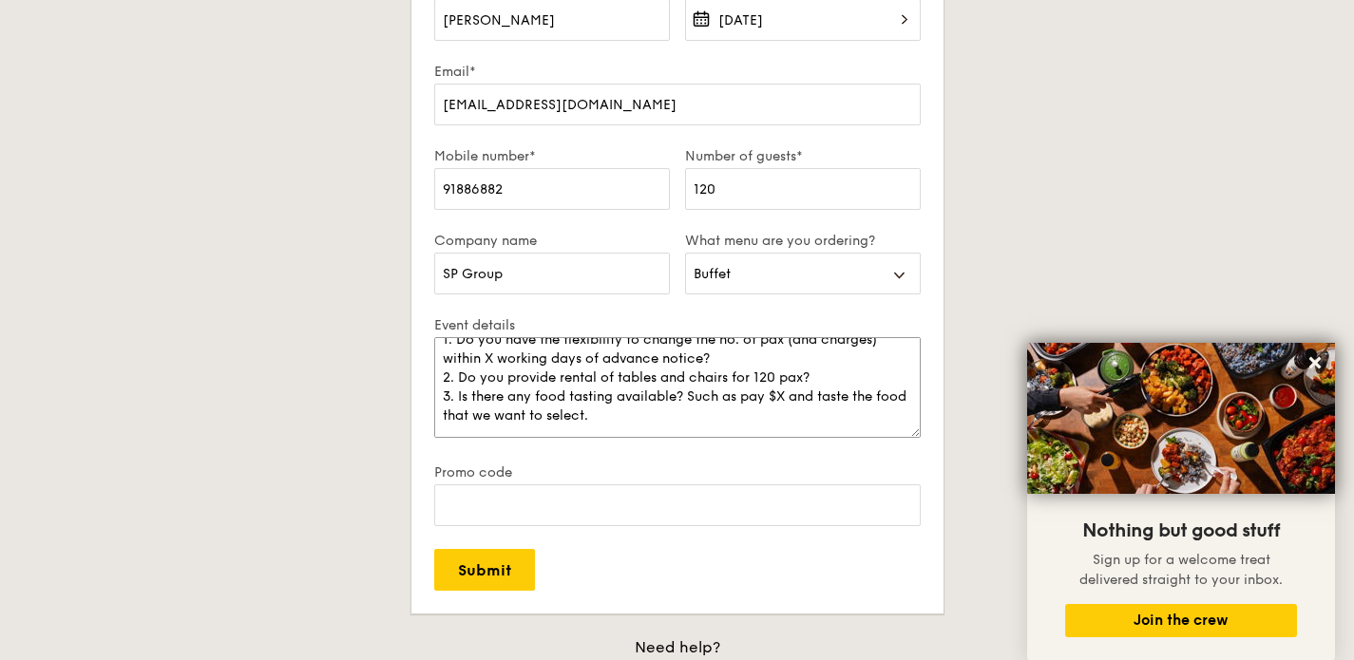
drag, startPoint x: 441, startPoint y: 356, endPoint x: 680, endPoint y: 450, distance: 256.4
click at [680, 450] on div "Event details Venue: TBC (looking at PICO) Date [DATE] from 6.30pm - 10pm Budge…" at bounding box center [677, 390] width 487 height 147
click at [718, 427] on textarea "Venue: TBC (looking at PICO) Date [DATE] from 6.30pm - 10pm Budget: $2500 Pleas…" at bounding box center [677, 387] width 487 height 101
paste textarea "4. Can you provide the best package based on my budget. Would like to include l…"
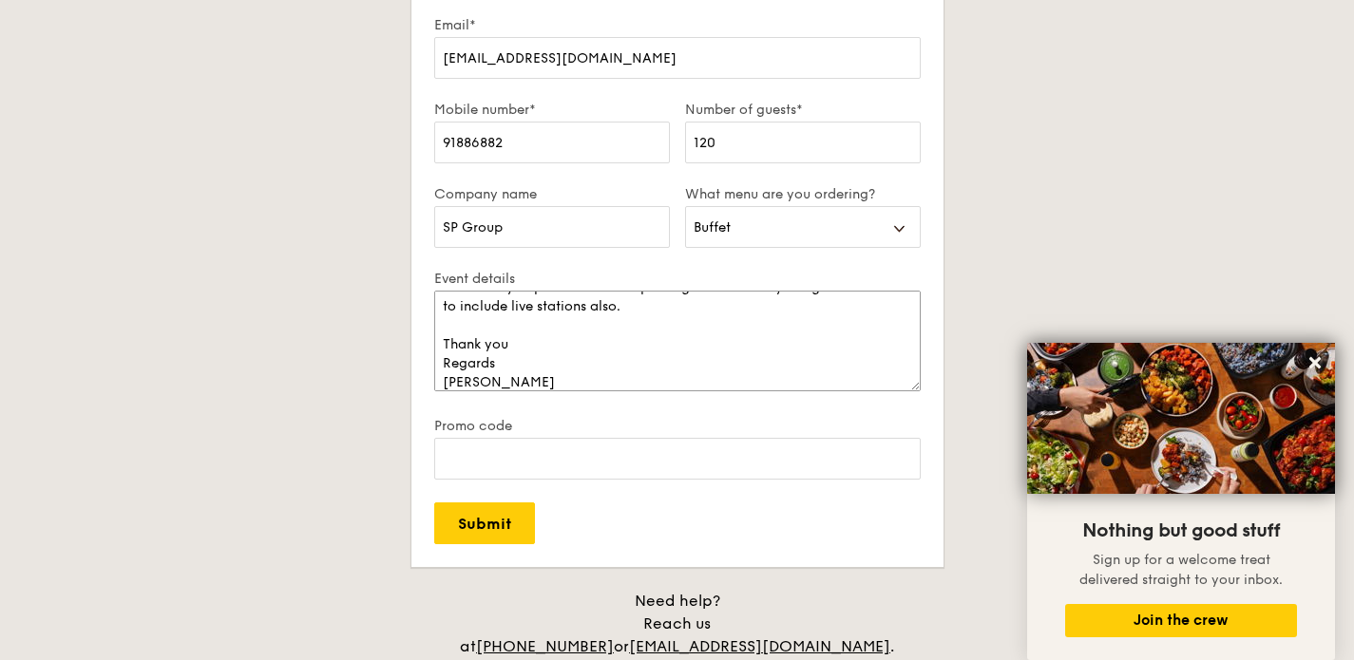
scroll to position [3577, 0]
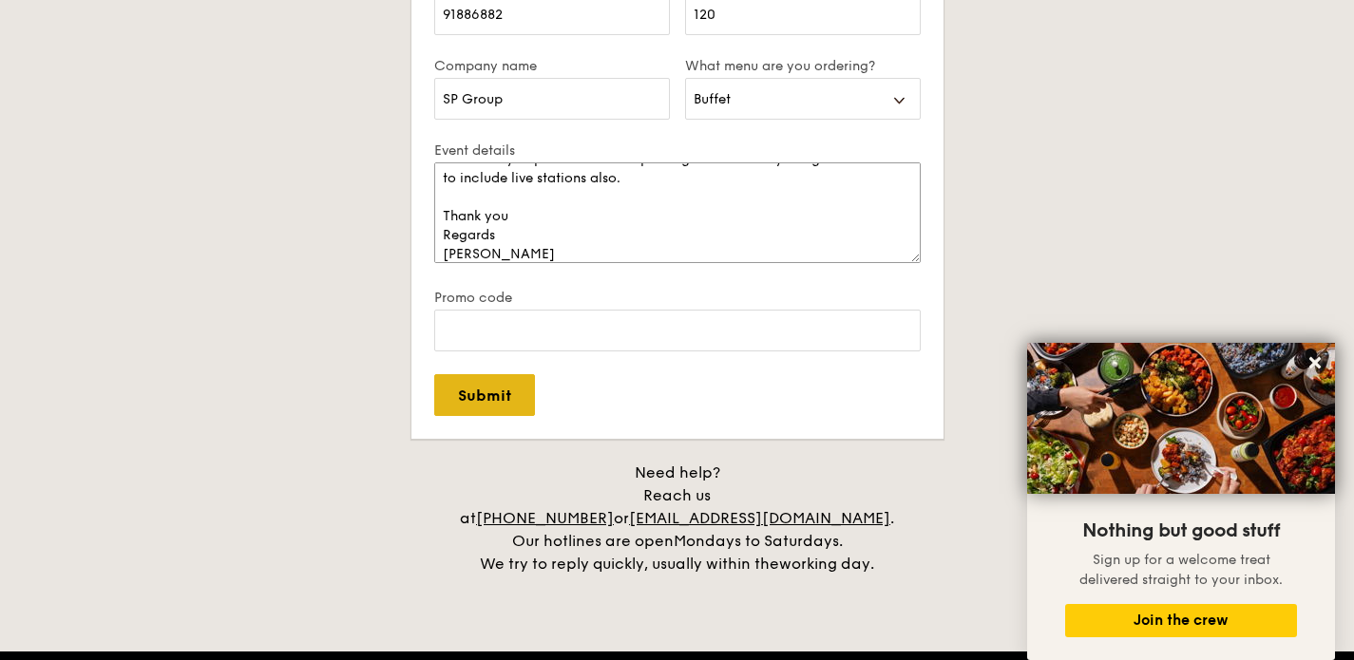
type textarea "Venue: TBC (looking at PICO) Date [DATE] from 6.30pm - 10pm Budget: $2500 Pleas…"
click at [474, 396] on input "Submit" at bounding box center [484, 395] width 101 height 42
select select
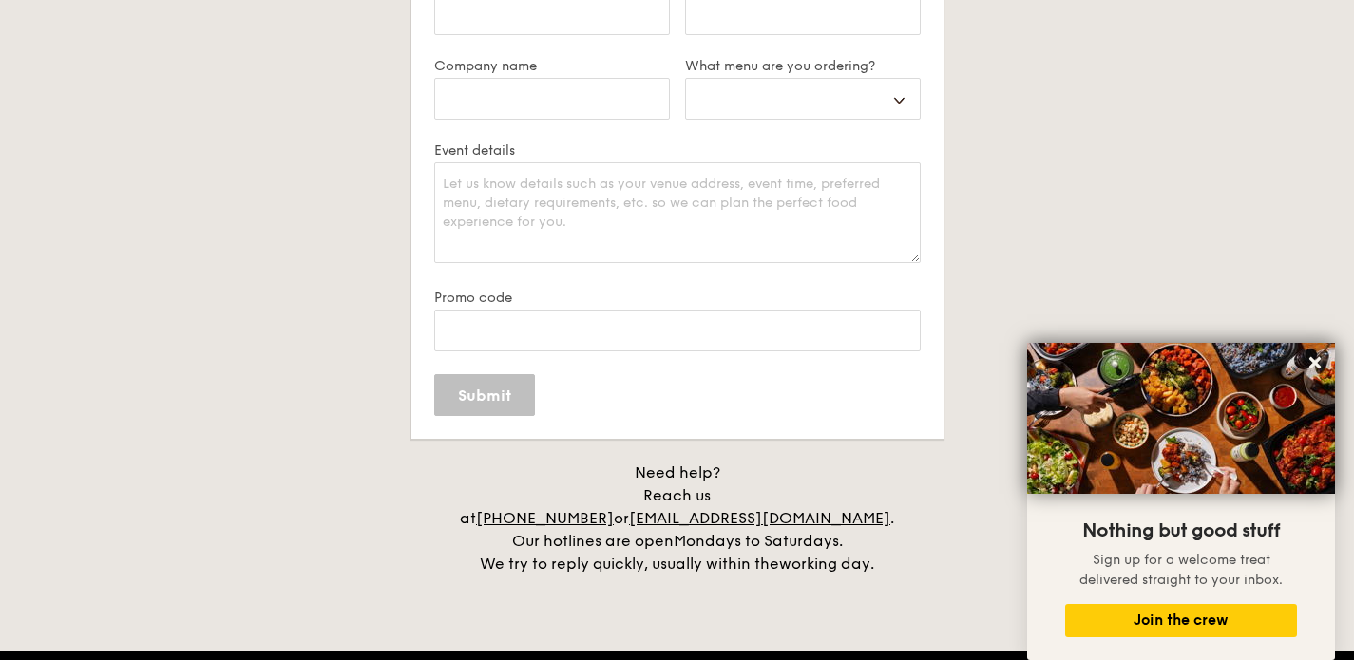
scroll to position [0, 0]
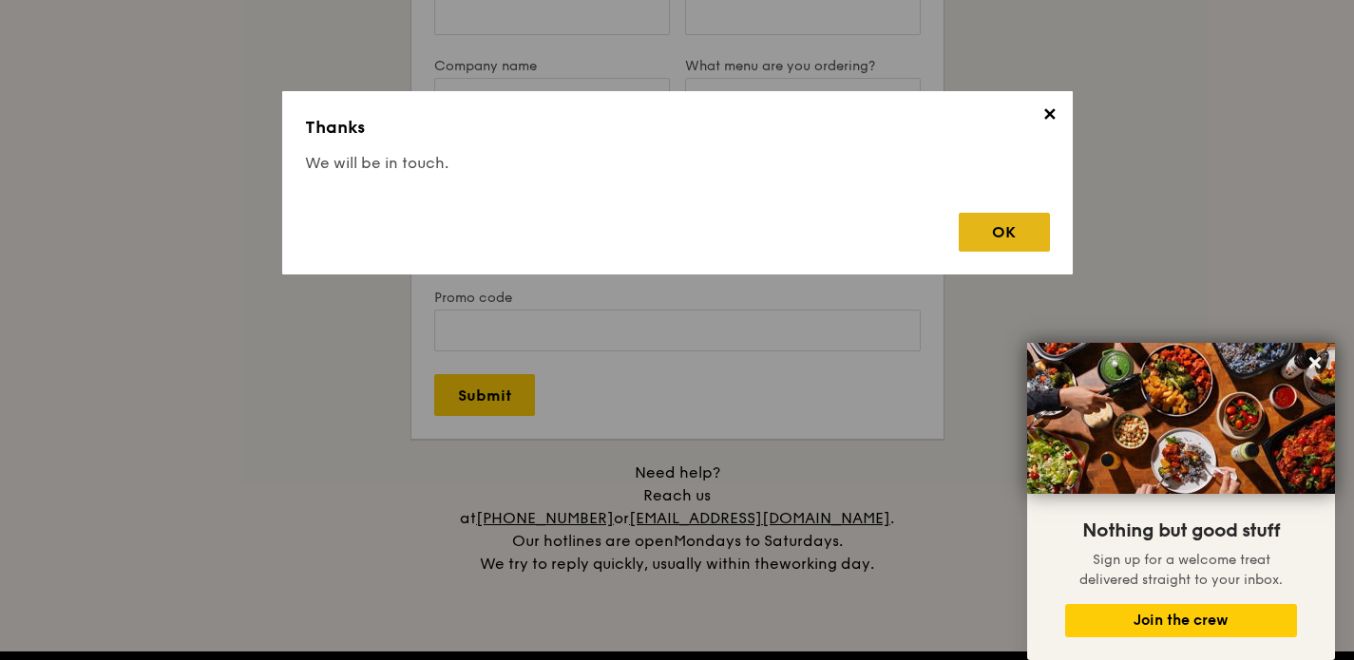
click at [1006, 217] on div "OK" at bounding box center [1004, 232] width 91 height 39
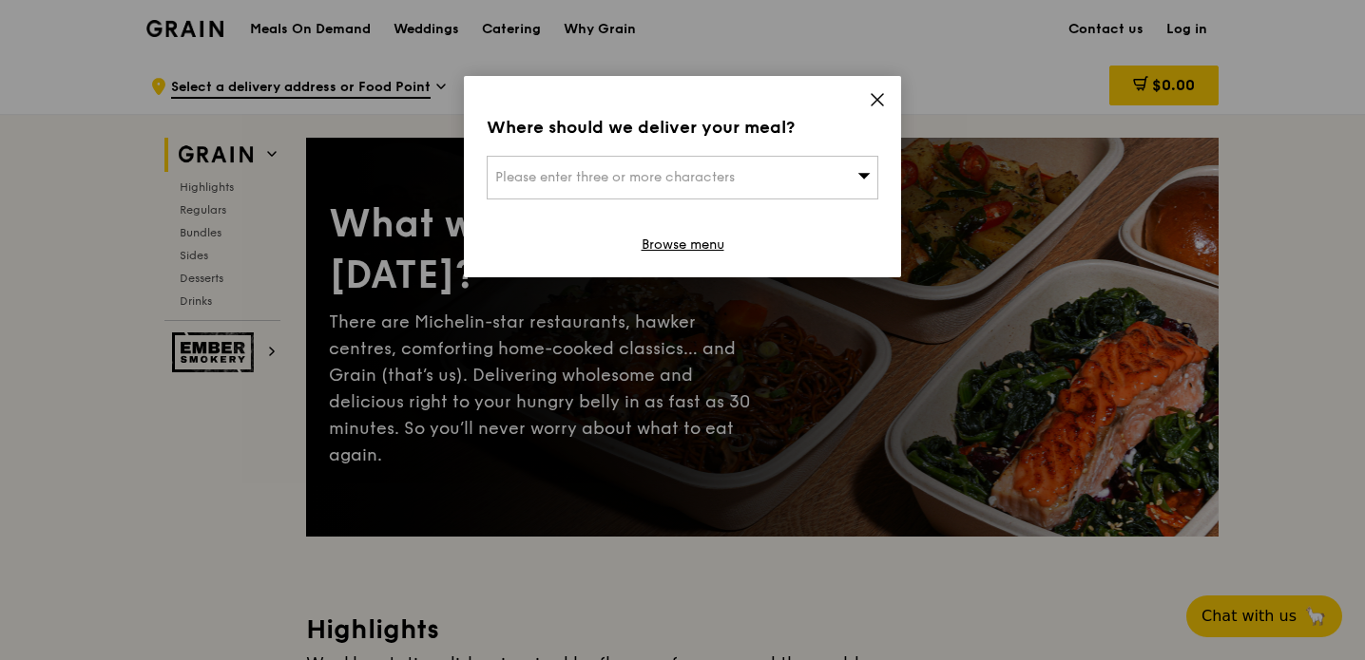
click at [880, 103] on icon at bounding box center [876, 99] width 11 height 11
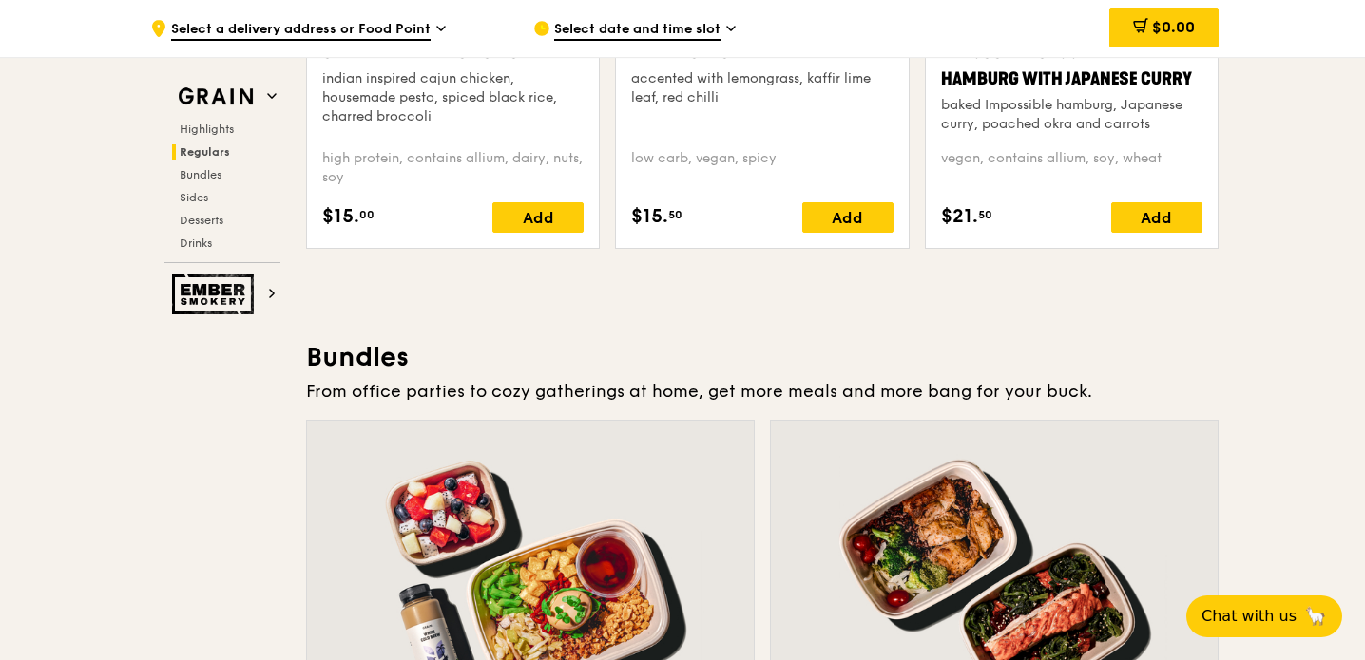
scroll to position [2471, 0]
